Goal: Find specific page/section: Find specific page/section

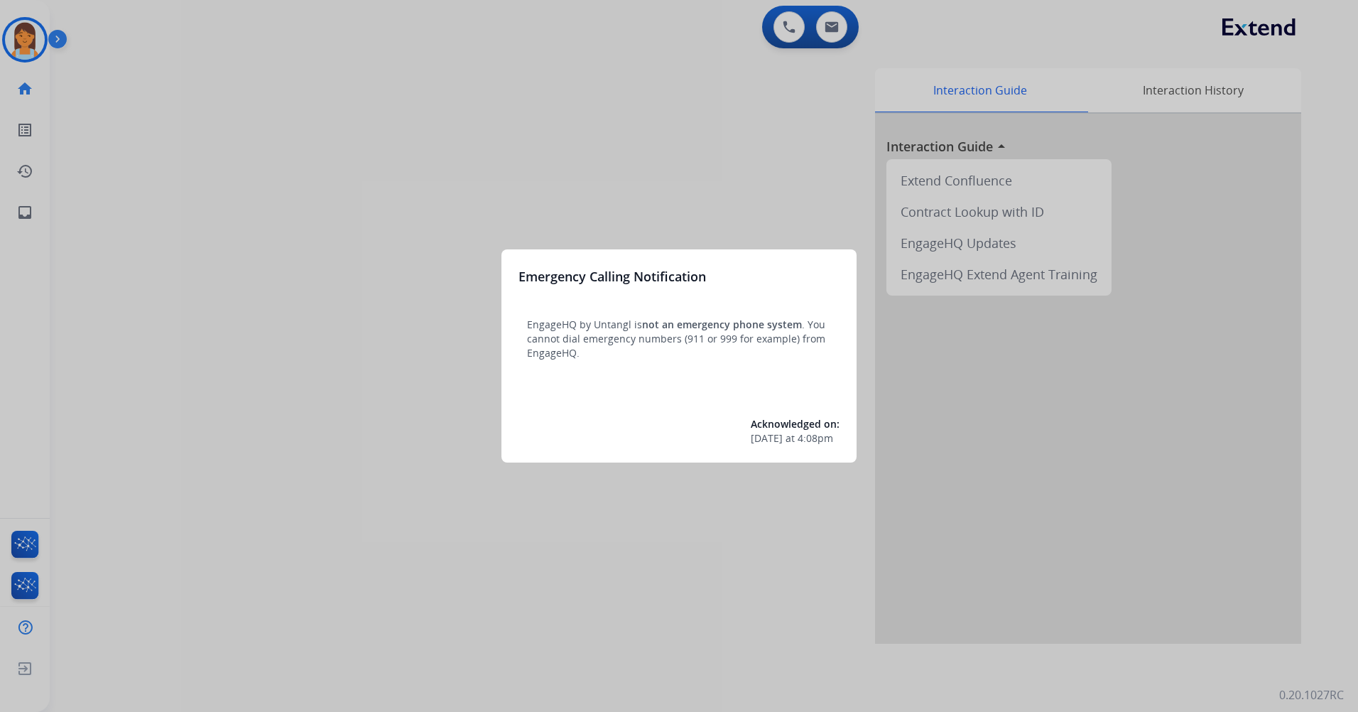
click at [621, 47] on div at bounding box center [679, 356] width 1358 height 712
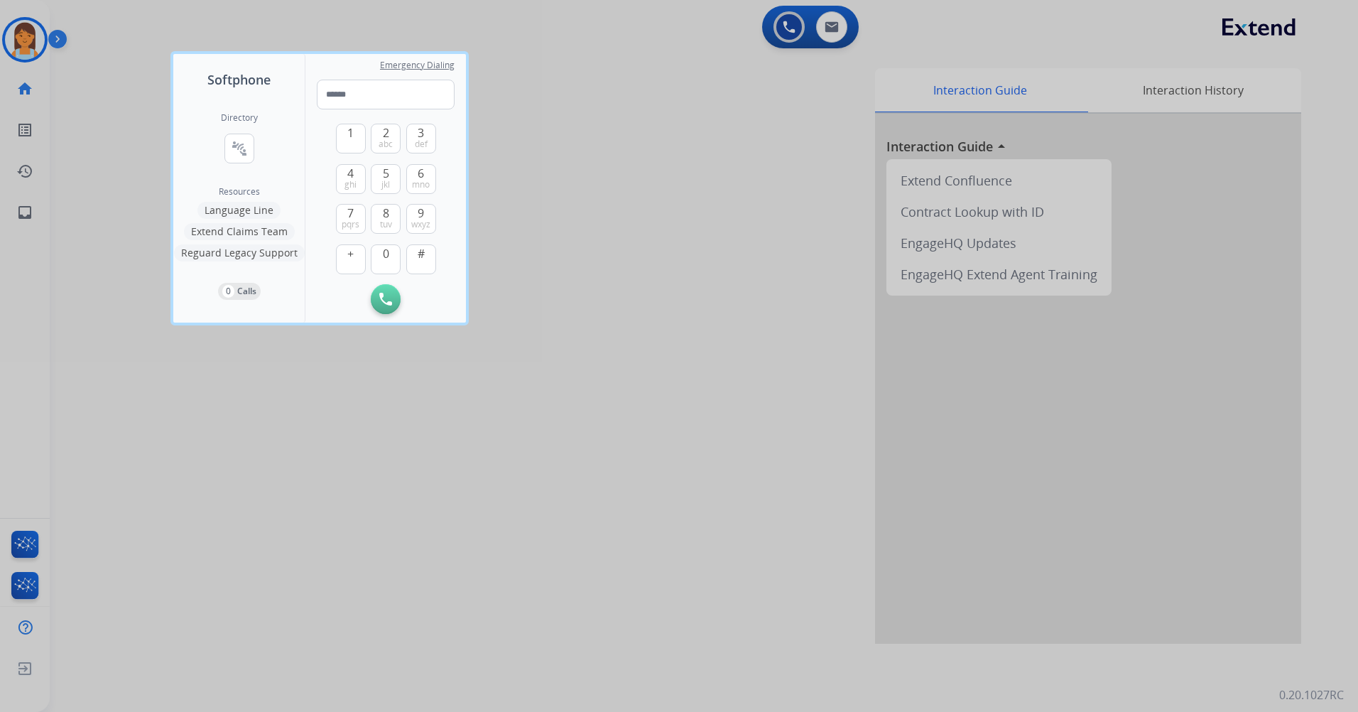
click at [611, 421] on div at bounding box center [679, 356] width 1358 height 712
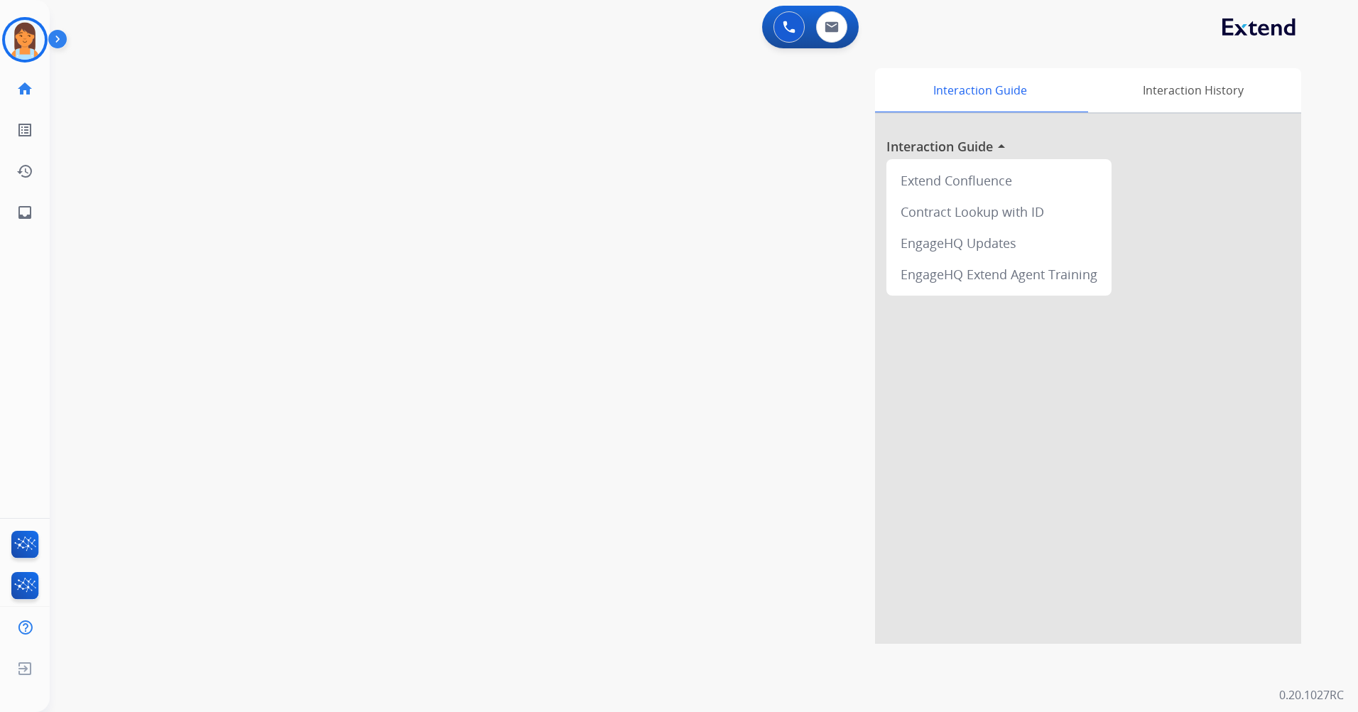
drag, startPoint x: 680, startPoint y: 298, endPoint x: 657, endPoint y: 310, distance: 26.4
click at [677, 300] on div "Interaction Guide Interaction History Interaction Guide arrow_drop_up Extend Co…" at bounding box center [885, 355] width 832 height 575
click at [18, 421] on img at bounding box center [25, 546] width 33 height 33
click at [824, 31] on button at bounding box center [831, 26] width 31 height 31
